Goal: Task Accomplishment & Management: Use online tool/utility

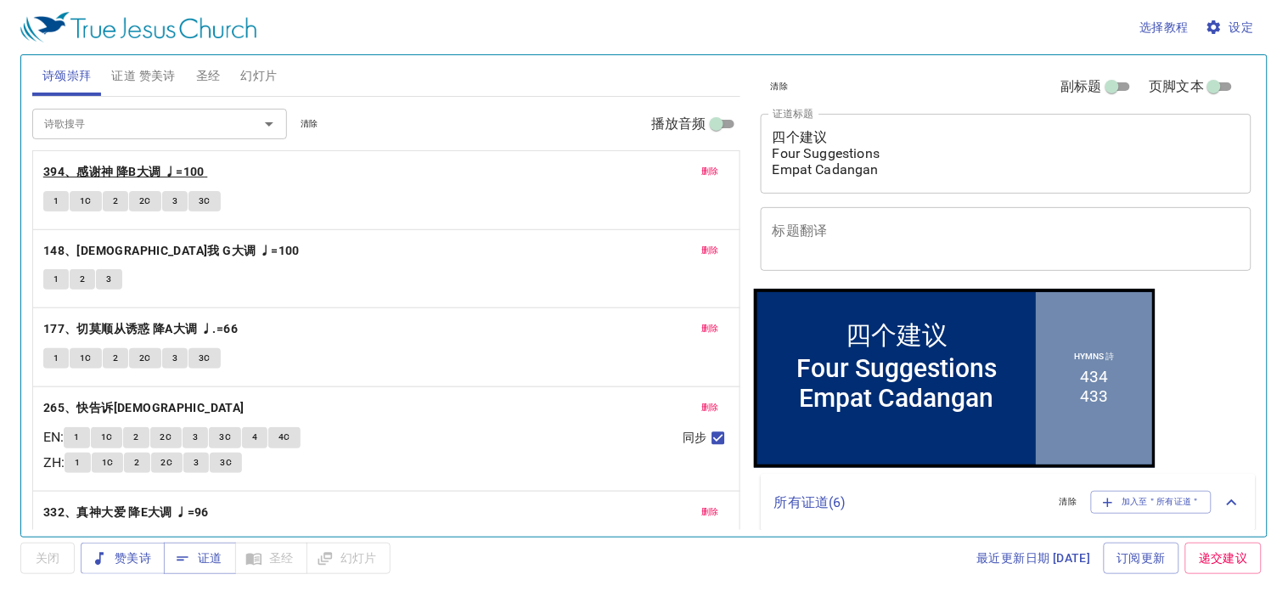
click at [68, 174] on b "394、感谢神 降B大调 ♩=100" at bounding box center [123, 171] width 161 height 21
click at [49, 197] on button "1" at bounding box center [55, 201] width 25 height 20
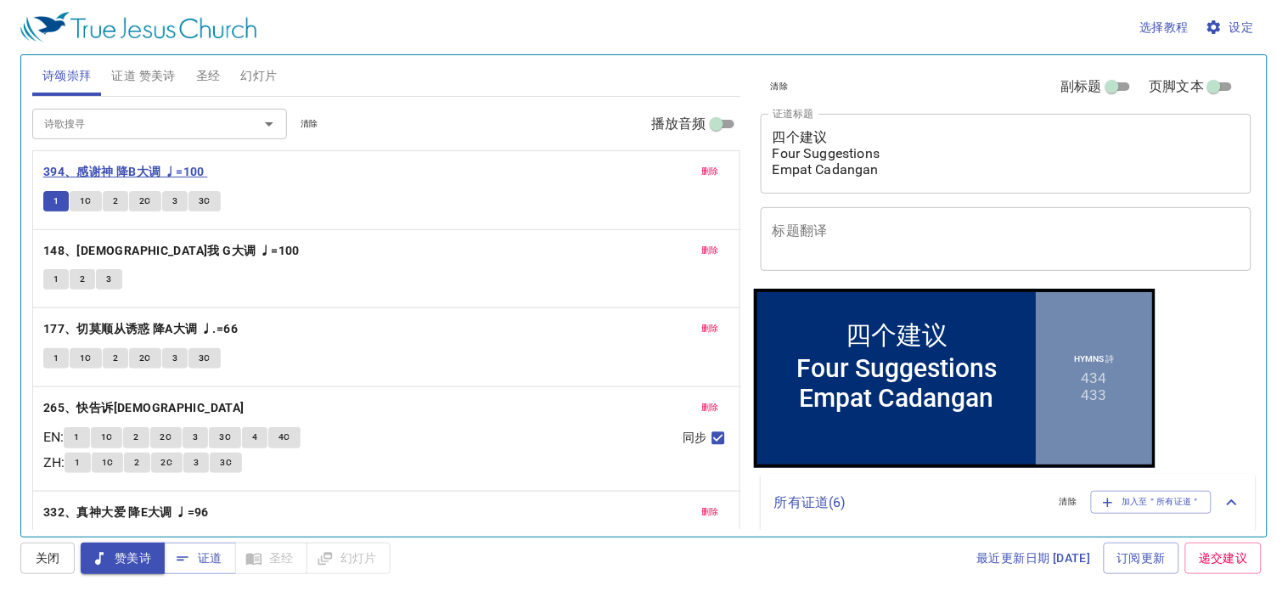
click at [91, 172] on b "394、感谢神 降B大调 ♩=100" at bounding box center [123, 171] width 161 height 21
click at [57, 195] on span "1" at bounding box center [55, 201] width 5 height 15
click at [51, 201] on button "1" at bounding box center [55, 201] width 25 height 20
click at [49, 201] on button "1" at bounding box center [55, 201] width 25 height 20
click at [110, 166] on b "394、感谢神 降B大调 ♩=100" at bounding box center [123, 171] width 161 height 21
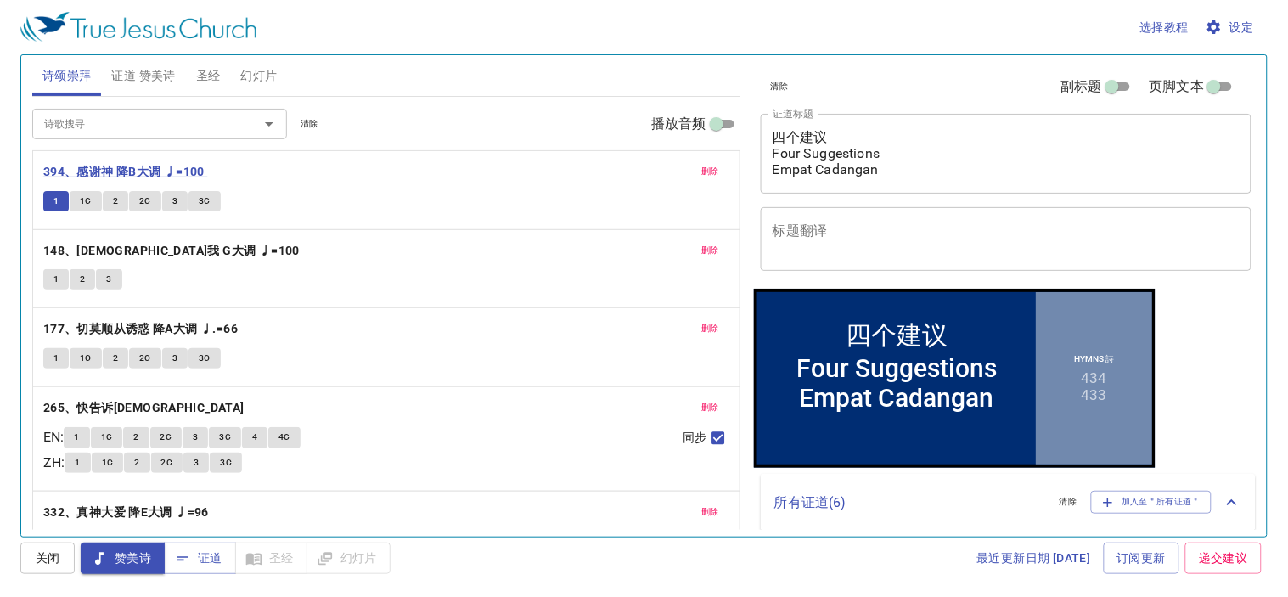
click at [110, 166] on b "394、感谢神 降B大调 ♩=100" at bounding box center [123, 171] width 161 height 21
click at [280, 70] on button "幻灯片" at bounding box center [259, 75] width 57 height 41
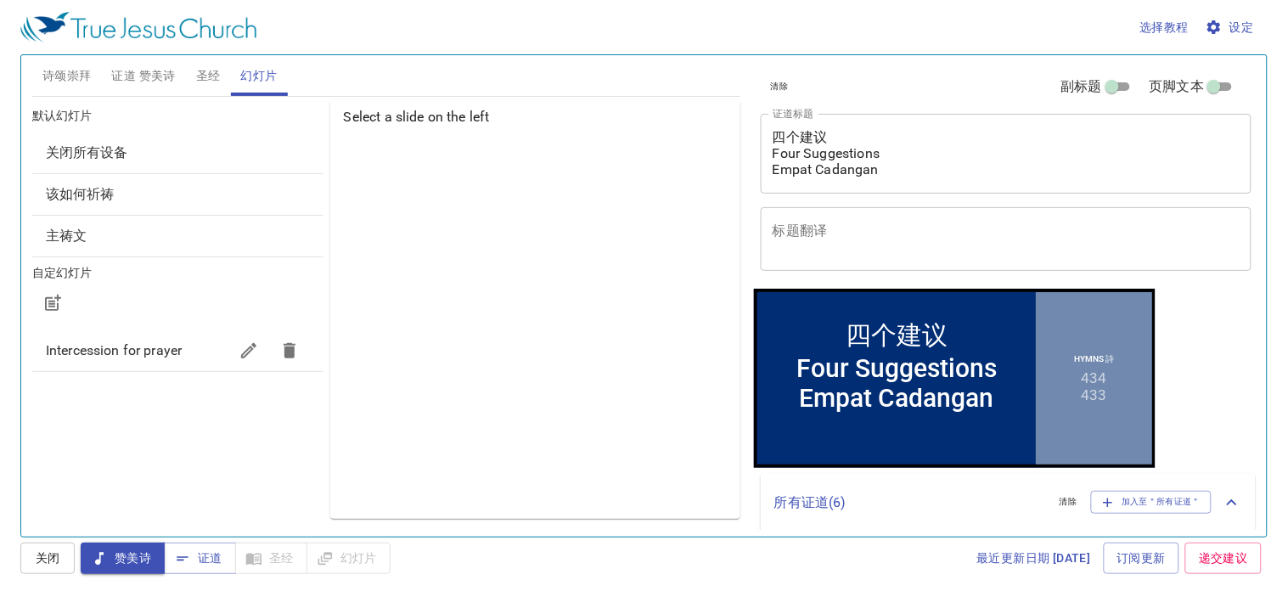
click at [144, 77] on span "证道 赞美诗" at bounding box center [143, 75] width 64 height 21
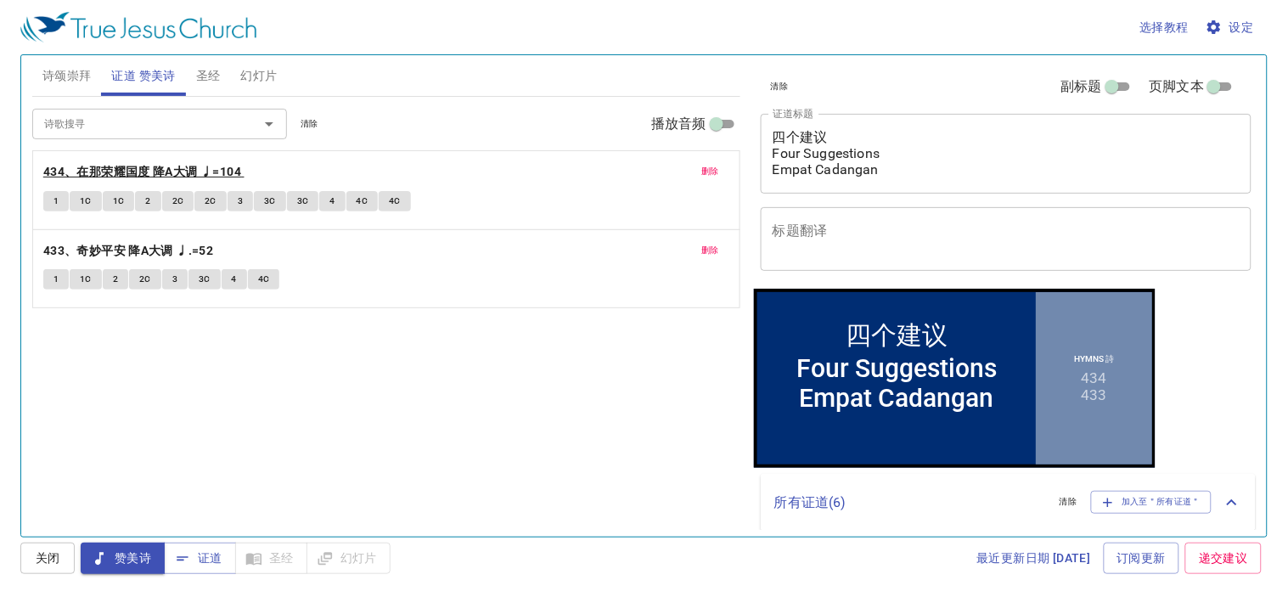
click at [69, 177] on b "434、在那荣耀国度 降A大调 ♩=104" at bounding box center [142, 171] width 198 height 21
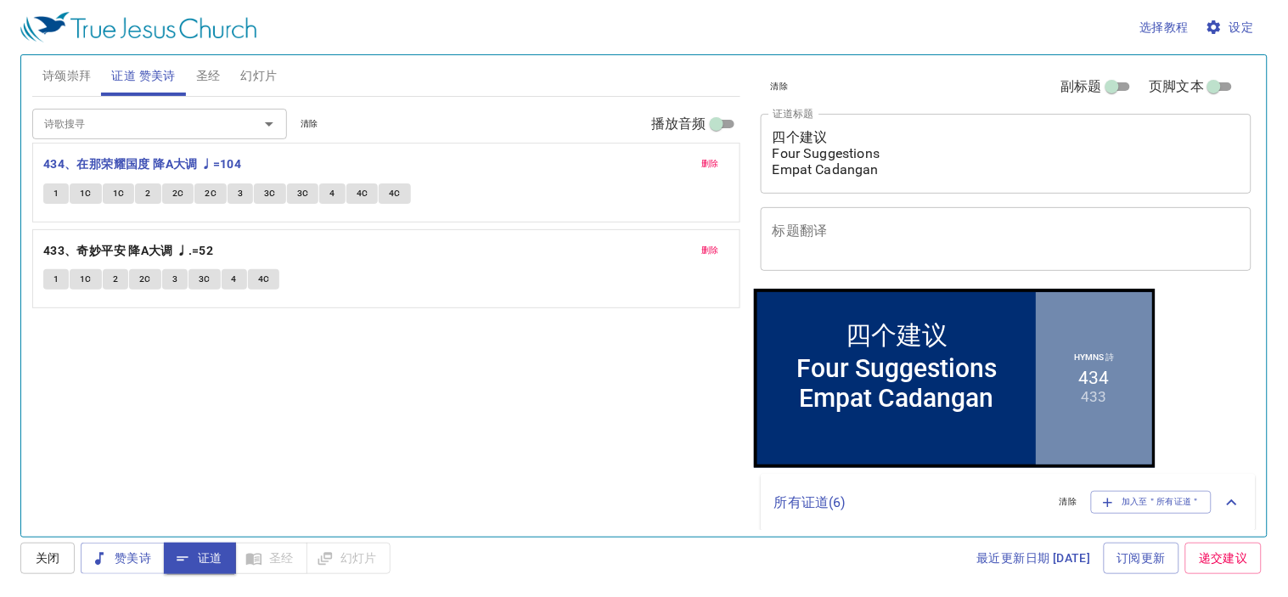
drag, startPoint x: 68, startPoint y: 172, endPoint x: 99, endPoint y: 163, distance: 32.8
click at [99, 163] on div "删除 434、在那荣耀国度 降A大调 ♩=104 1 1C 1C 2 2C 2C 3 3C 3C 4 4C 4C 删除 433、奇妙平安 降A大调 ♩.=52…" at bounding box center [386, 229] width 708 height 158
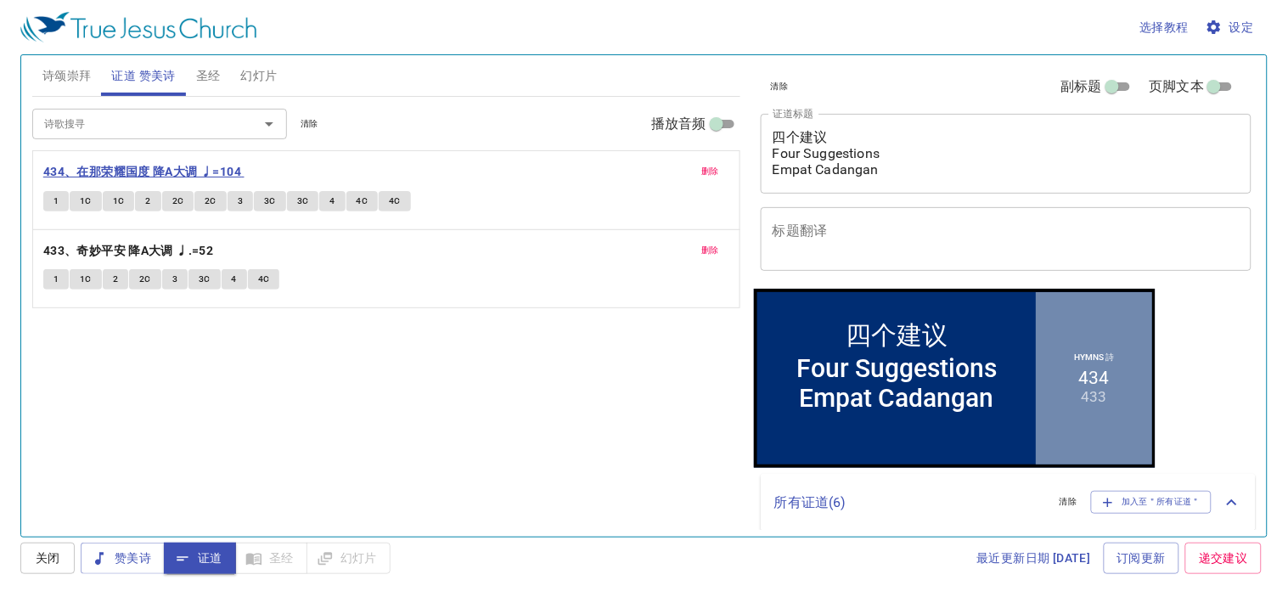
click at [51, 166] on b "434、在那荣耀国度 降A大调 ♩=104" at bounding box center [142, 171] width 198 height 21
click at [62, 80] on span "诗颂崇拜" at bounding box center [66, 75] width 49 height 21
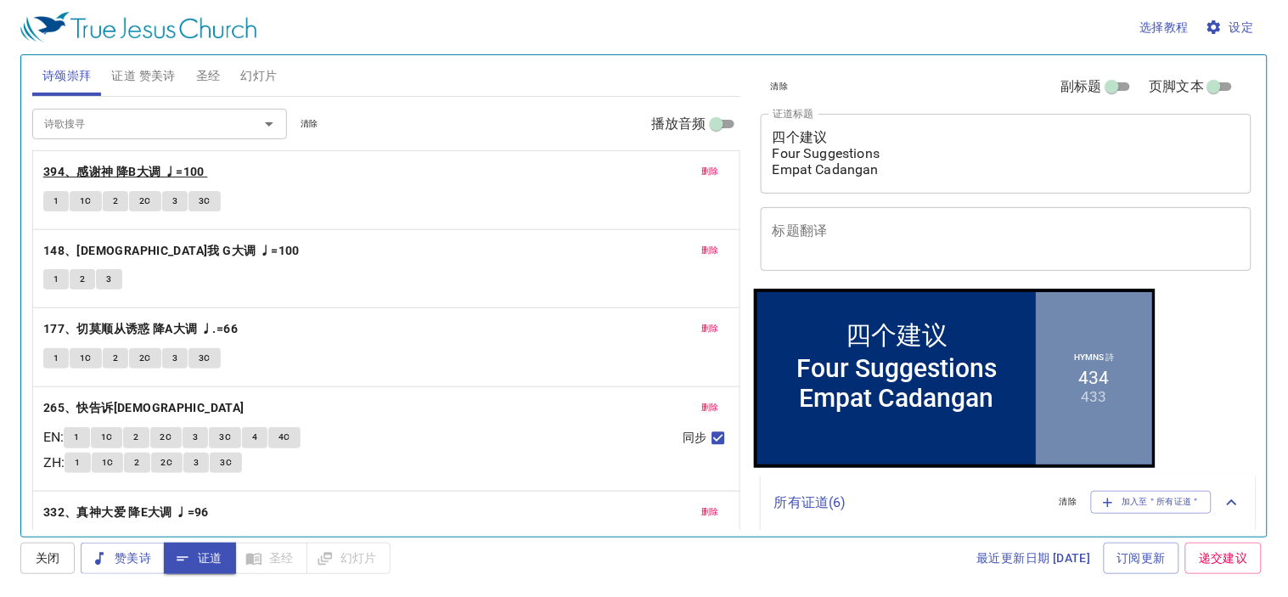
click at [87, 170] on b "394、感谢神 降B大调 ♩=100" at bounding box center [123, 171] width 161 height 21
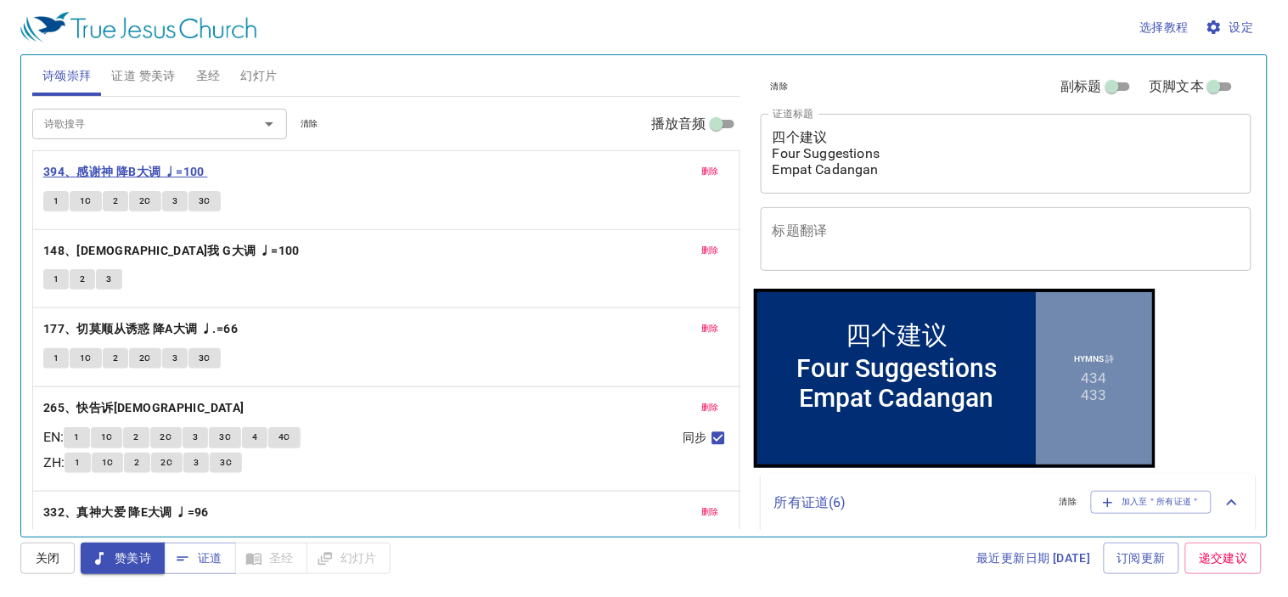
click at [87, 170] on b "394、感谢神 降B大调 ♩=100" at bounding box center [123, 171] width 161 height 21
click at [116, 553] on span "赞美诗" at bounding box center [122, 558] width 57 height 21
click at [115, 553] on span "赞美诗" at bounding box center [122, 558] width 57 height 21
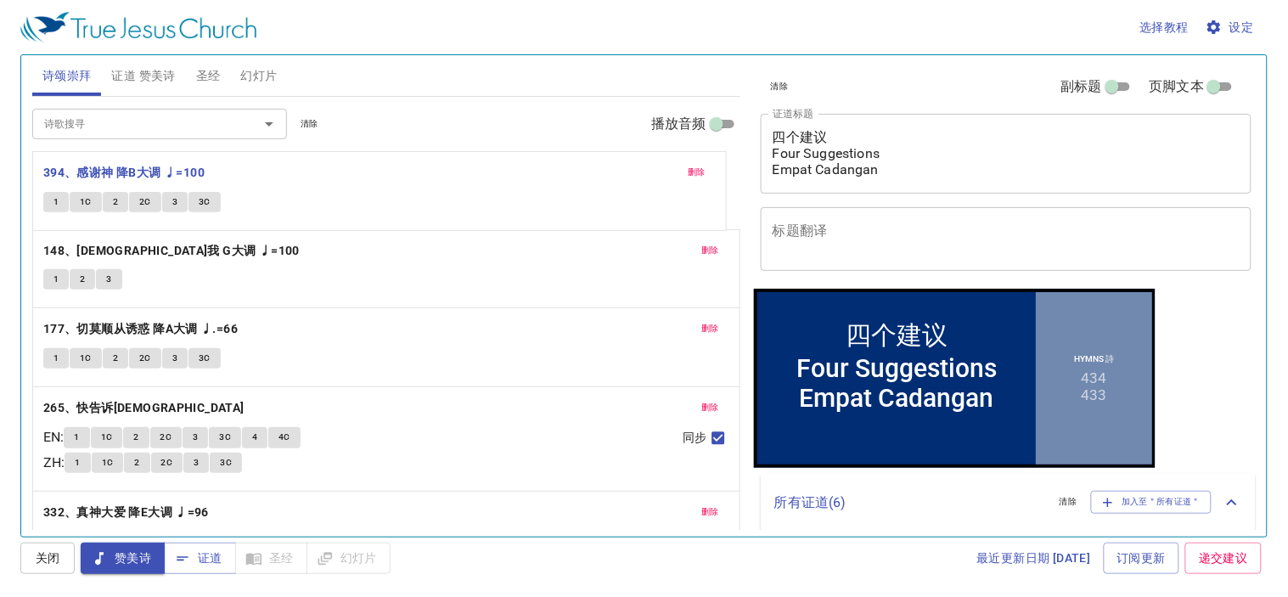
drag, startPoint x: 115, startPoint y: 160, endPoint x: 166, endPoint y: 160, distance: 50.1
click at [166, 160] on div "删除 394、感谢神 降B大调 ♩=100 1 1C 2 2C 3 3C 删除 148、耶稣牧我 G大调 ♩=100 1 2 3 删除 177、切莫顺从诱惑 …" at bounding box center [386, 360] width 708 height 420
click at [144, 175] on b "394、感谢神 降B大调 ♩=100" at bounding box center [123, 171] width 161 height 21
click at [142, 175] on b "394、感谢神 降B大调 ♩=100" at bounding box center [123, 171] width 161 height 21
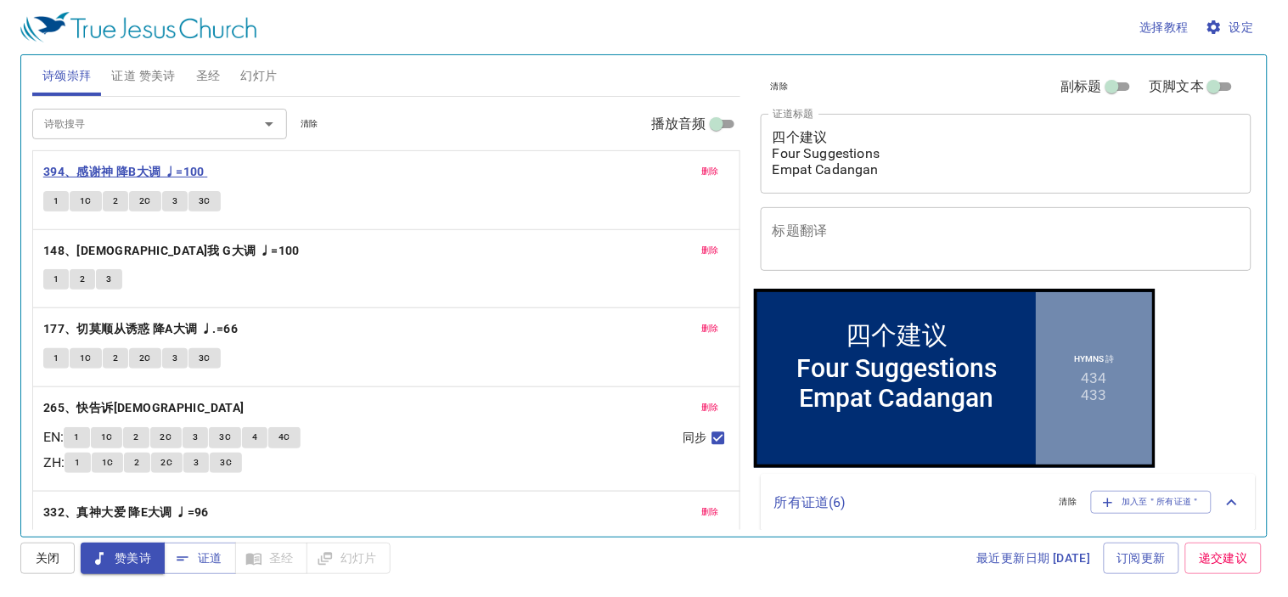
click at [136, 171] on b "394、感谢神 降B大调 ♩=100" at bounding box center [123, 171] width 161 height 21
click at [125, 155] on div "删除 394、感谢神 降B大调 ♩=100 1 1C 2 2C 3 3C" at bounding box center [386, 190] width 706 height 78
click at [132, 167] on b "394、感谢神 降B大调 ♩=100" at bounding box center [123, 171] width 161 height 21
click at [256, 78] on span "幻灯片" at bounding box center [259, 75] width 37 height 21
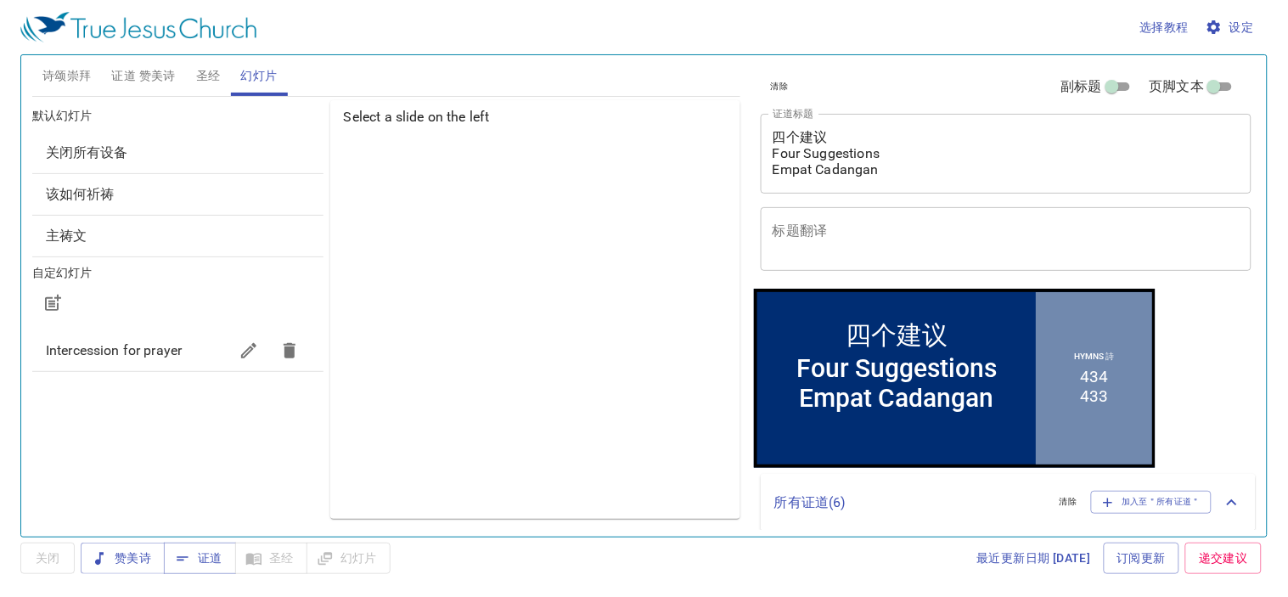
click at [216, 191] on span "该如何祈祷" at bounding box center [178, 194] width 264 height 20
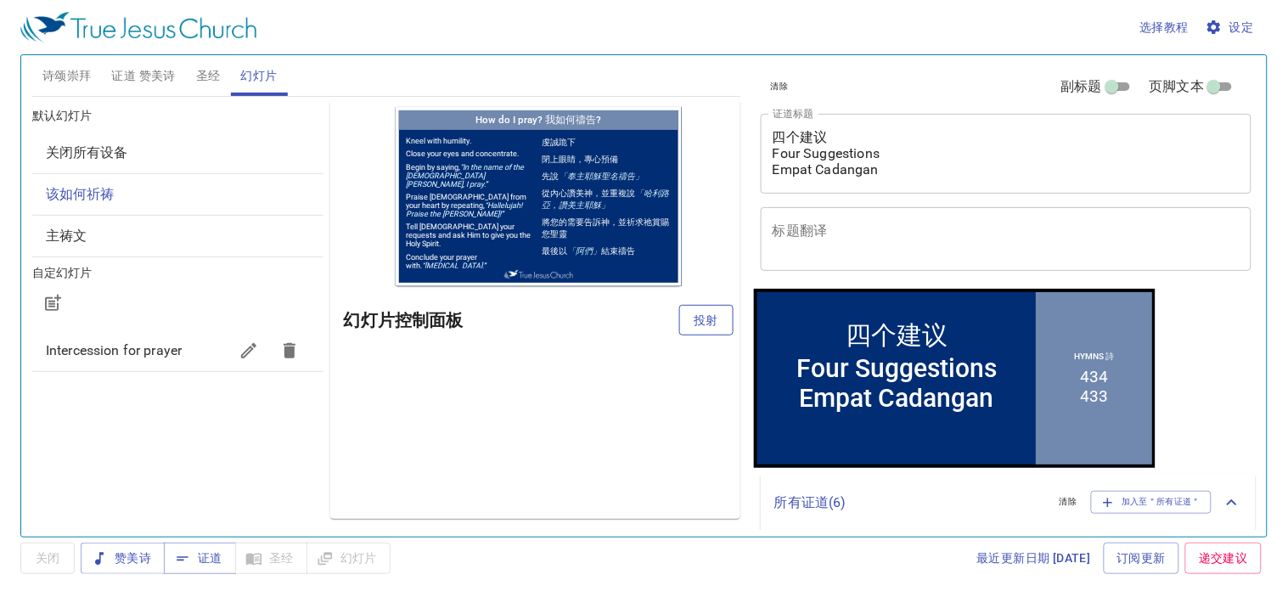
click at [689, 324] on button "投射" at bounding box center [706, 320] width 54 height 31
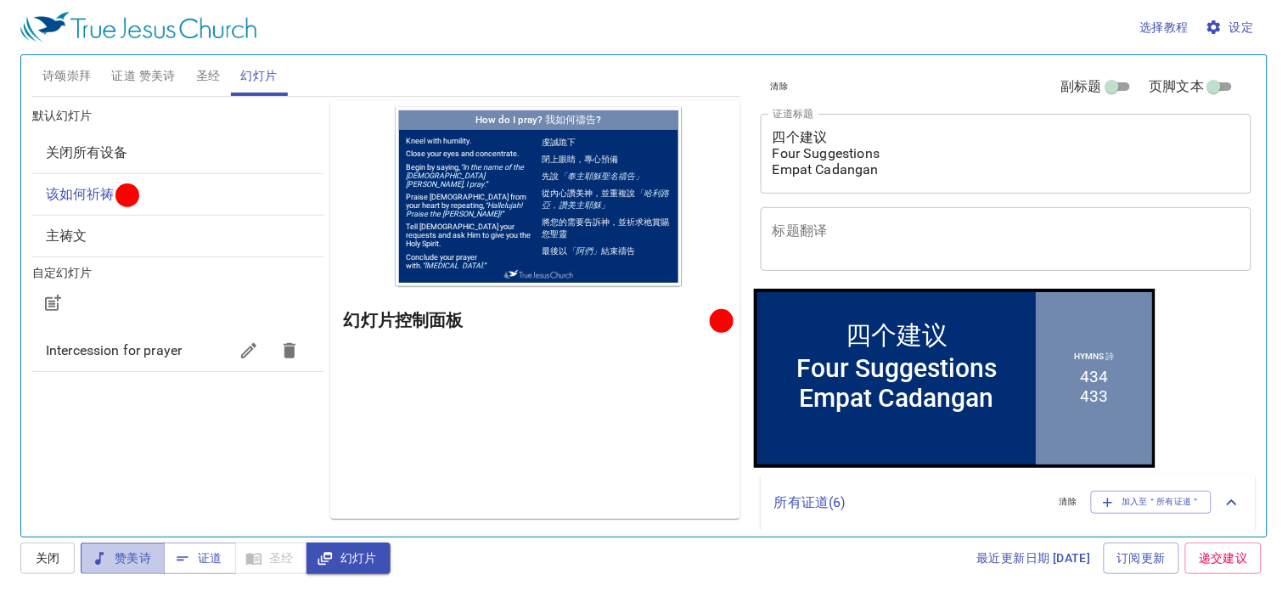
click at [138, 552] on span "赞美诗" at bounding box center [122, 558] width 57 height 21
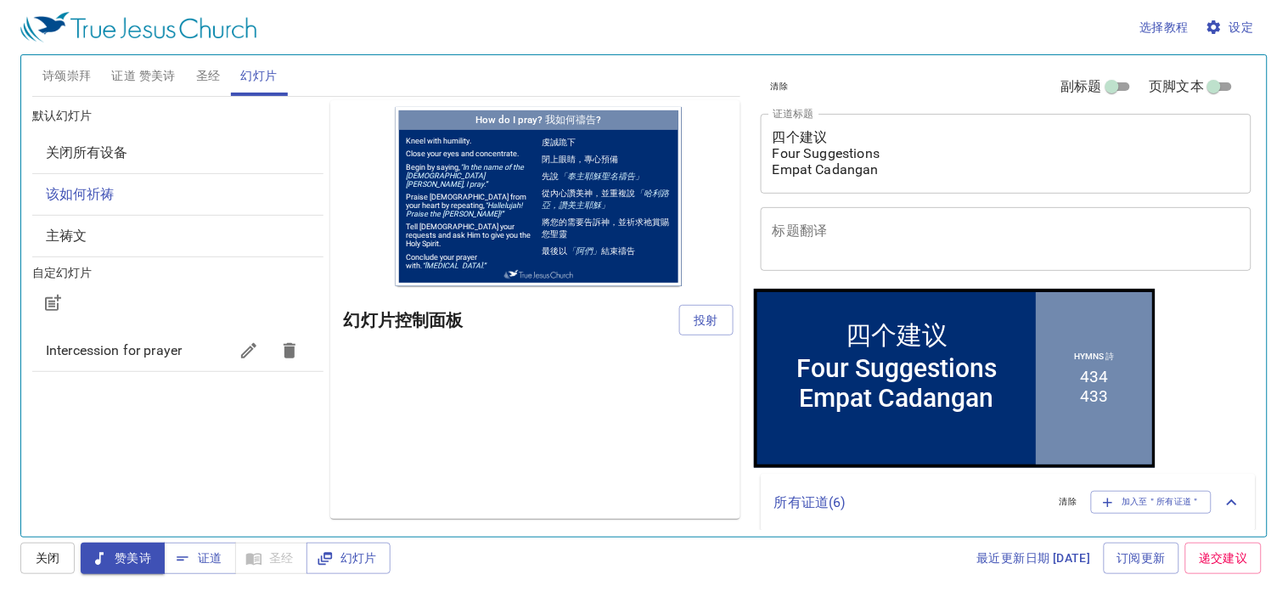
click at [76, 65] on span "诗颂崇拜" at bounding box center [66, 75] width 49 height 21
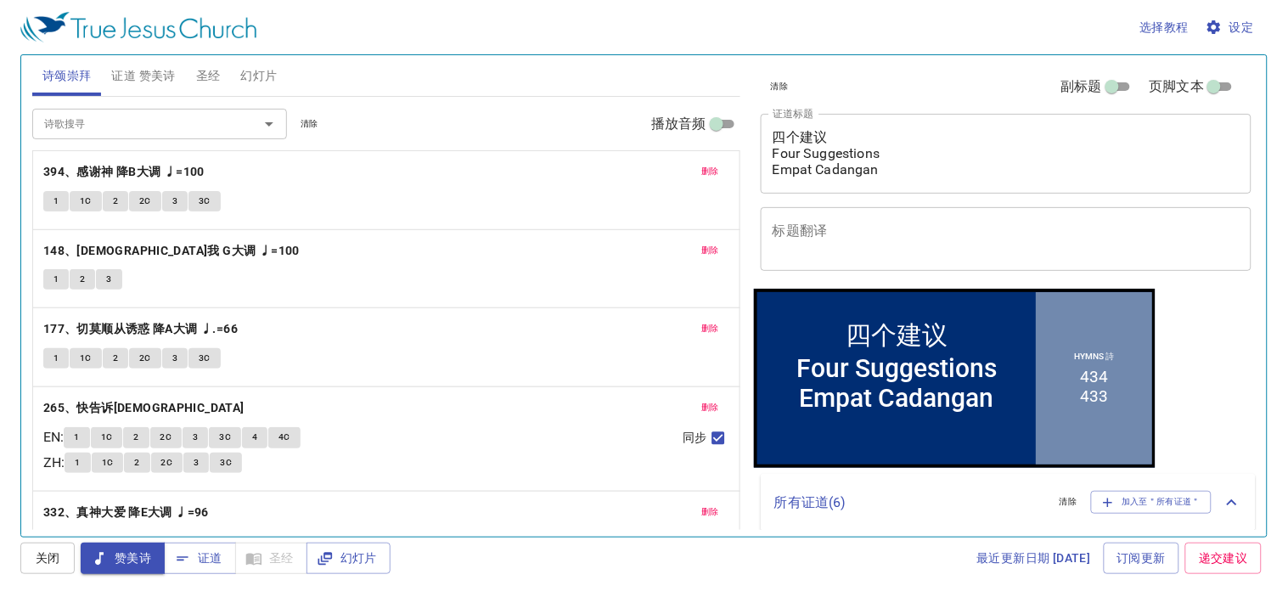
click at [104, 156] on div "删除 394、感谢神 降B大调 ♩=100 1 1C 2 2C 3 3C" at bounding box center [386, 190] width 706 height 78
click at [53, 195] on span "1" at bounding box center [55, 201] width 5 height 15
click at [200, 565] on span "证道" at bounding box center [199, 558] width 45 height 21
click at [145, 63] on button "证道 赞美诗" at bounding box center [143, 75] width 84 height 41
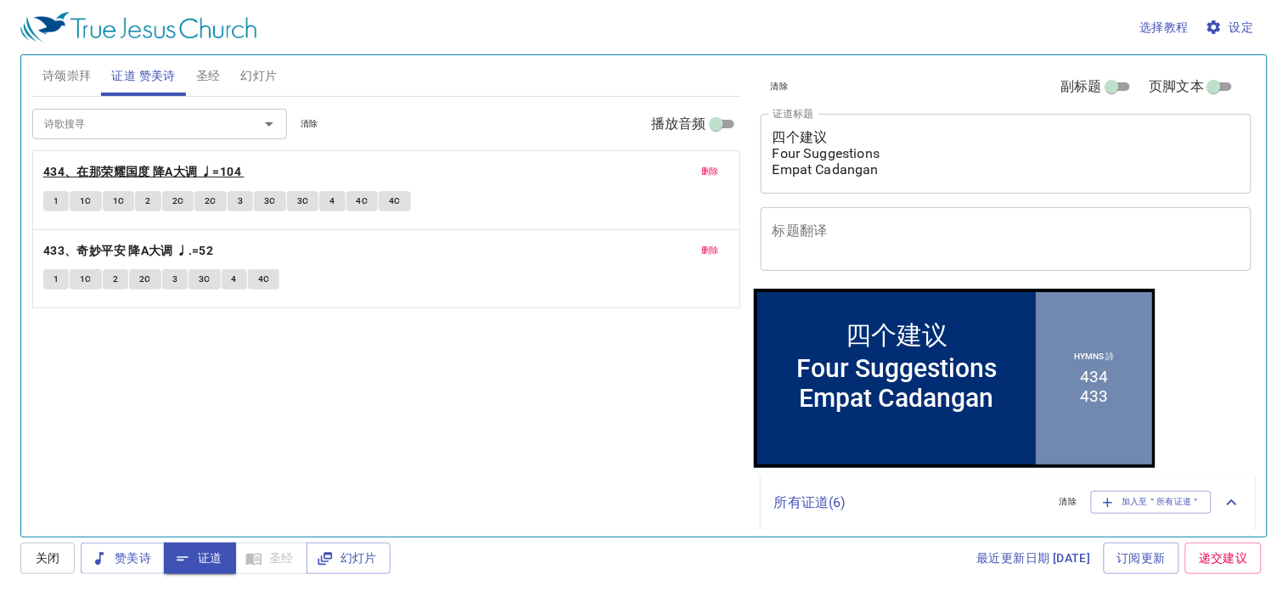
click at [123, 171] on b "434、在那荣耀国度 降A大调 ♩=104" at bounding box center [142, 171] width 198 height 21
click at [58, 199] on span "1" at bounding box center [55, 201] width 5 height 15
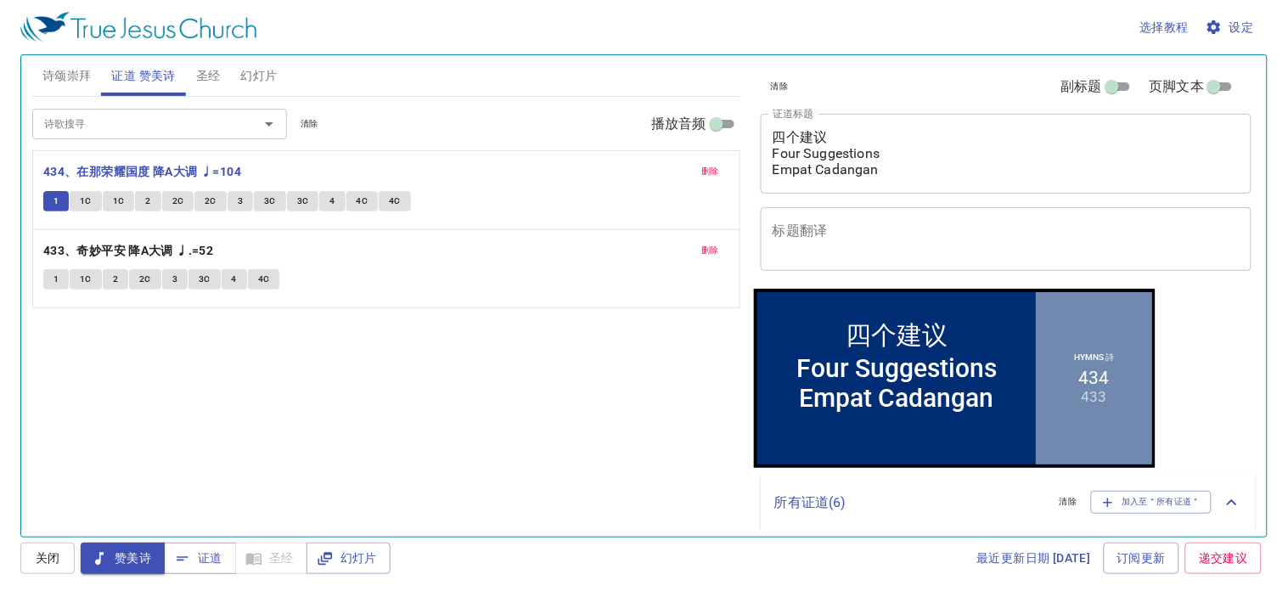
click at [90, 205] on span "1C" at bounding box center [86, 201] width 12 height 15
click at [120, 204] on span "1C" at bounding box center [119, 201] width 12 height 15
click at [150, 199] on button "2" at bounding box center [147, 201] width 25 height 20
click at [175, 201] on span "2C" at bounding box center [178, 201] width 12 height 15
click at [205, 201] on span "2C" at bounding box center [211, 201] width 12 height 15
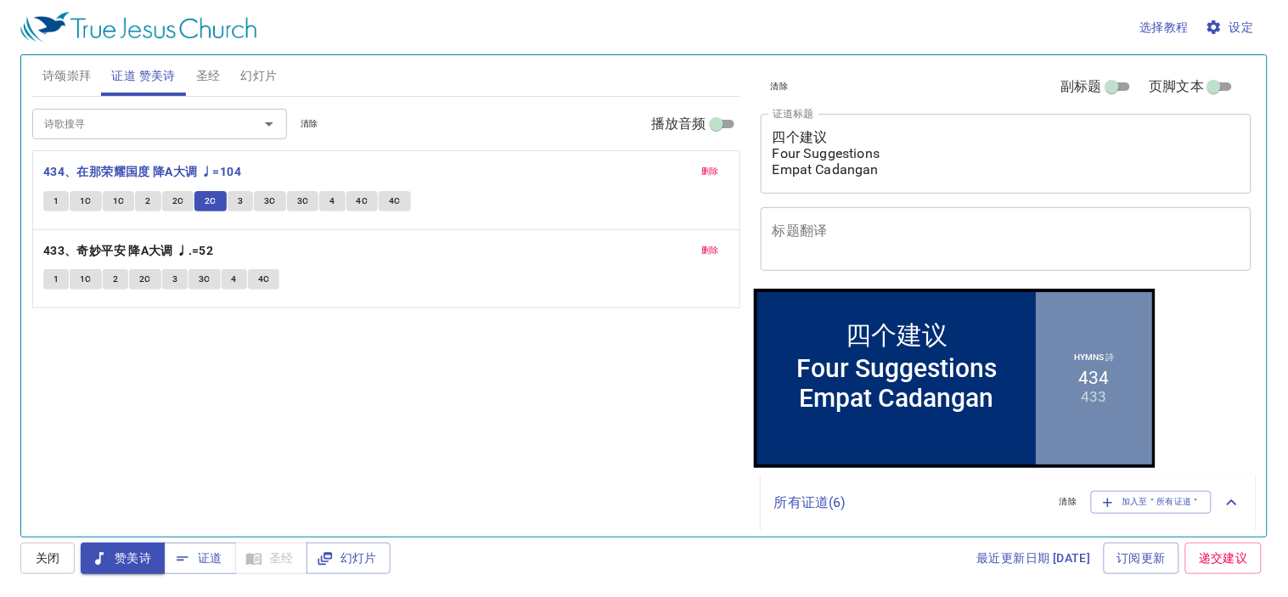
click at [65, 79] on span "诗颂崇拜" at bounding box center [66, 75] width 49 height 21
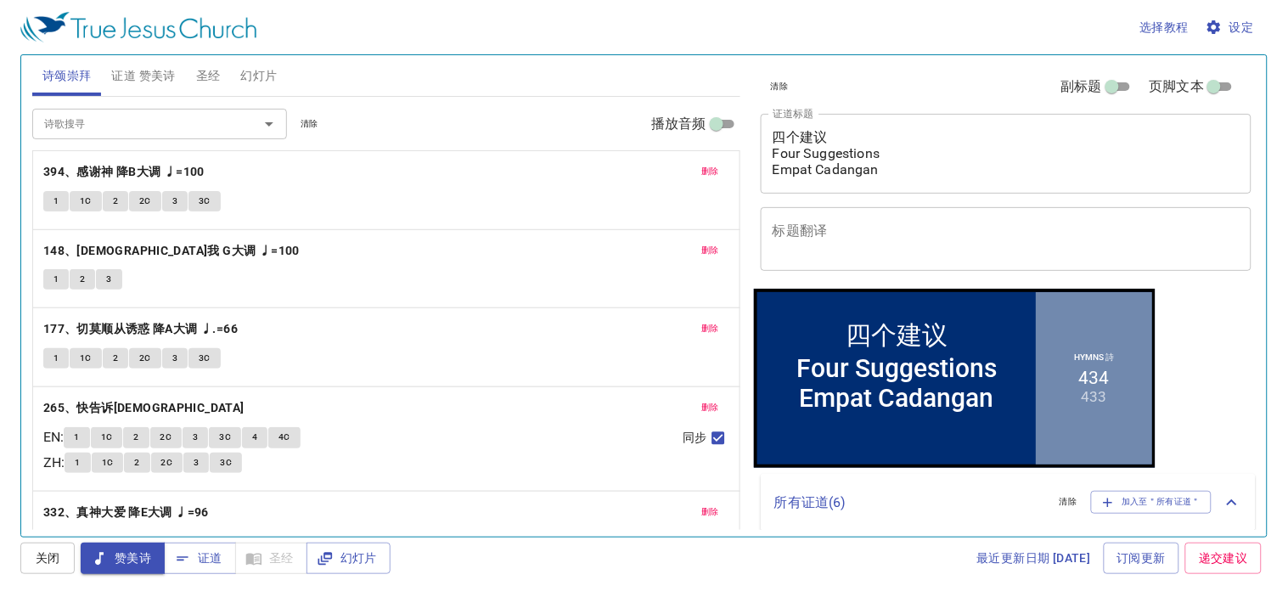
click at [143, 550] on span "赞美诗" at bounding box center [122, 558] width 57 height 21
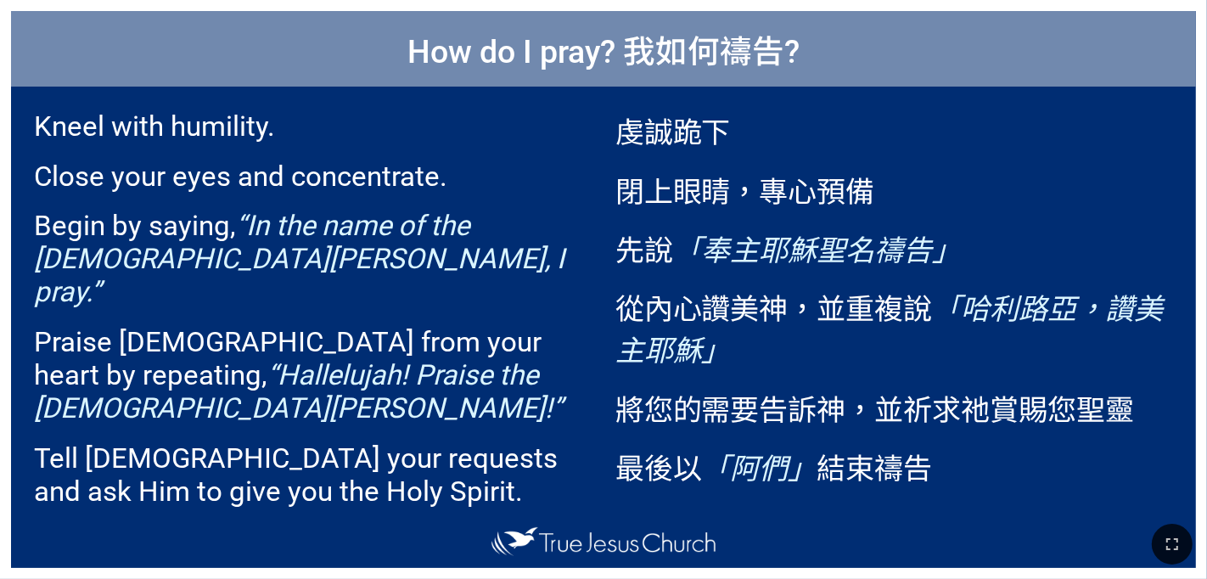
drag, startPoint x: 1158, startPoint y: 535, endPoint x: 1189, endPoint y: 592, distance: 64.6
click at [753, 531] on button "button" at bounding box center [1172, 544] width 41 height 41
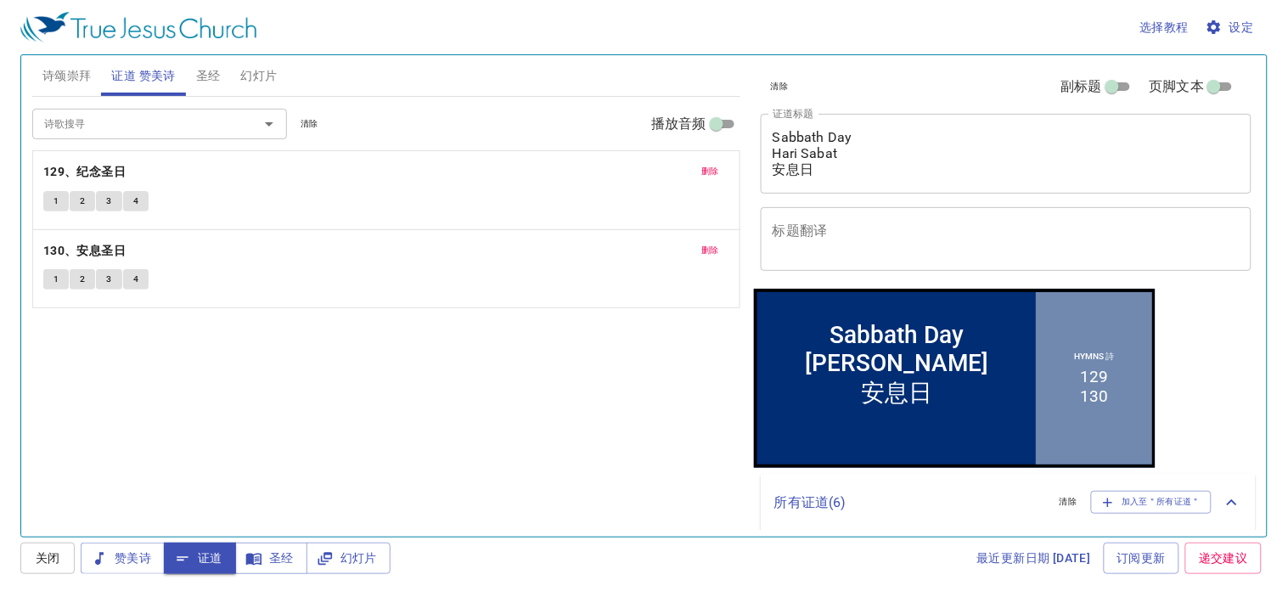
scroll to position [3, 0]
